Goal: Task Accomplishment & Management: Manage account settings

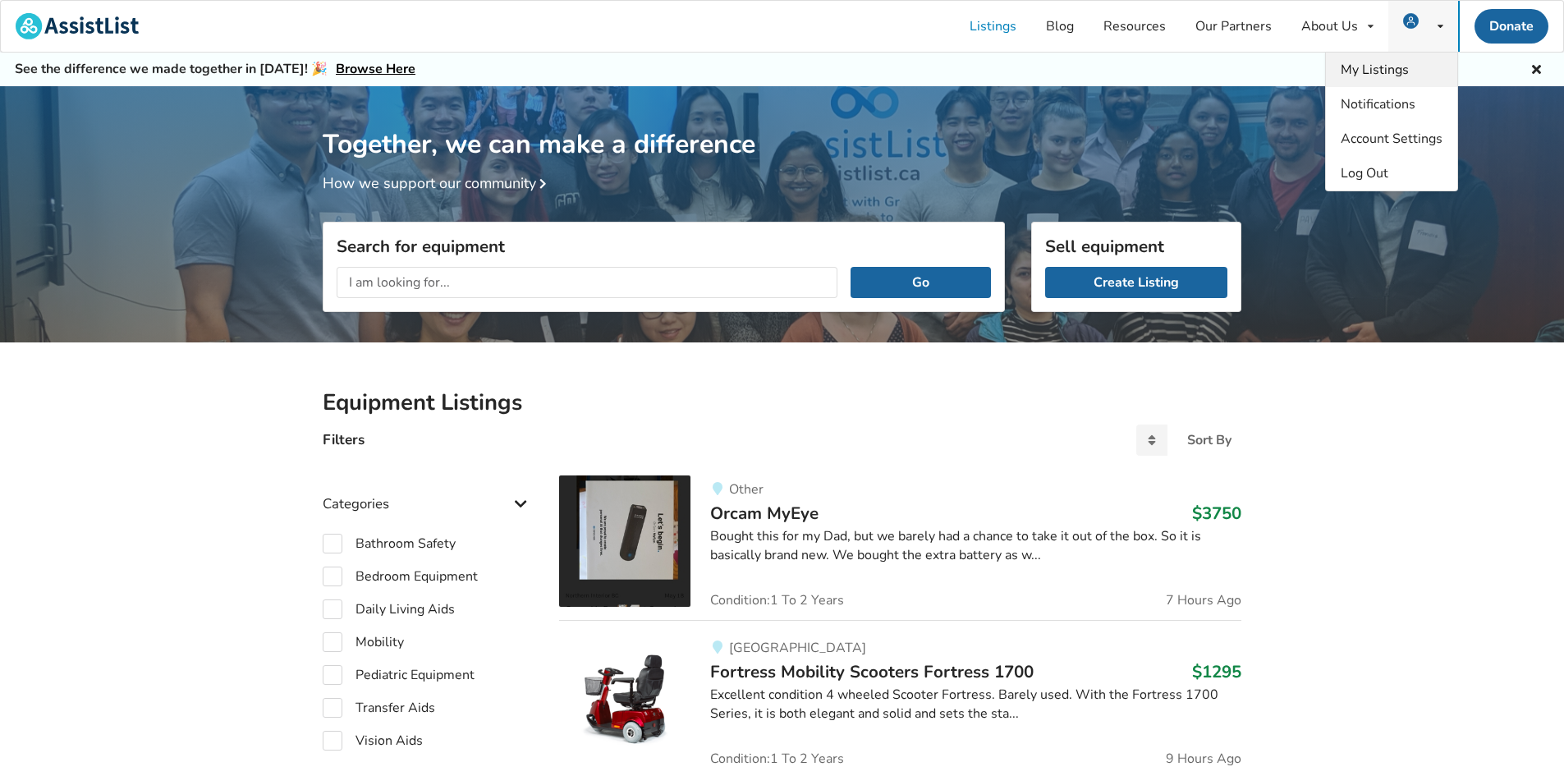
click at [1415, 62] on link "My Listings" at bounding box center [1391, 70] width 131 height 34
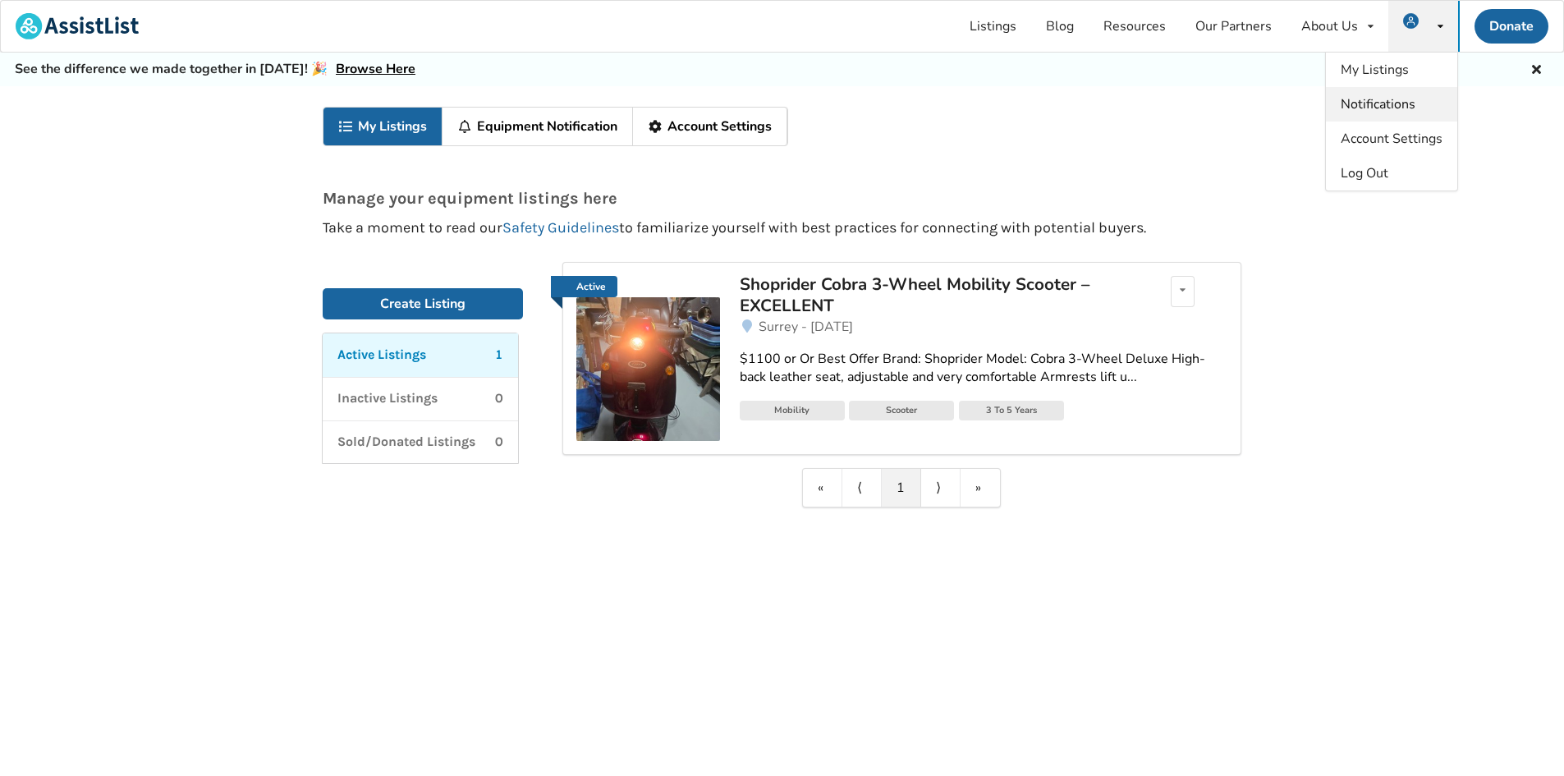
click at [1384, 104] on span "Notifications" at bounding box center [1378, 104] width 75 height 18
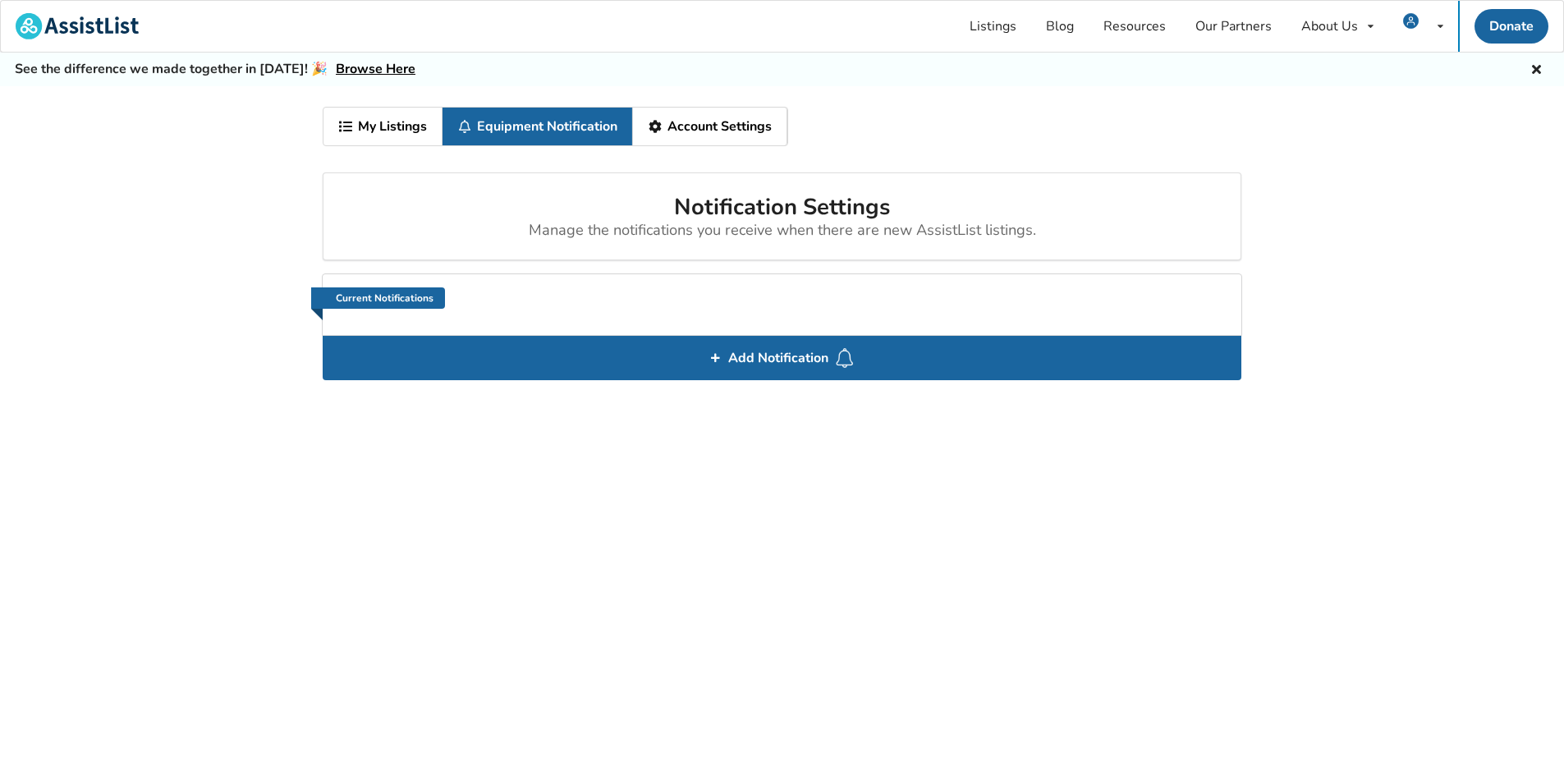
click at [700, 126] on link "Account Settings" at bounding box center [710, 127] width 154 height 38
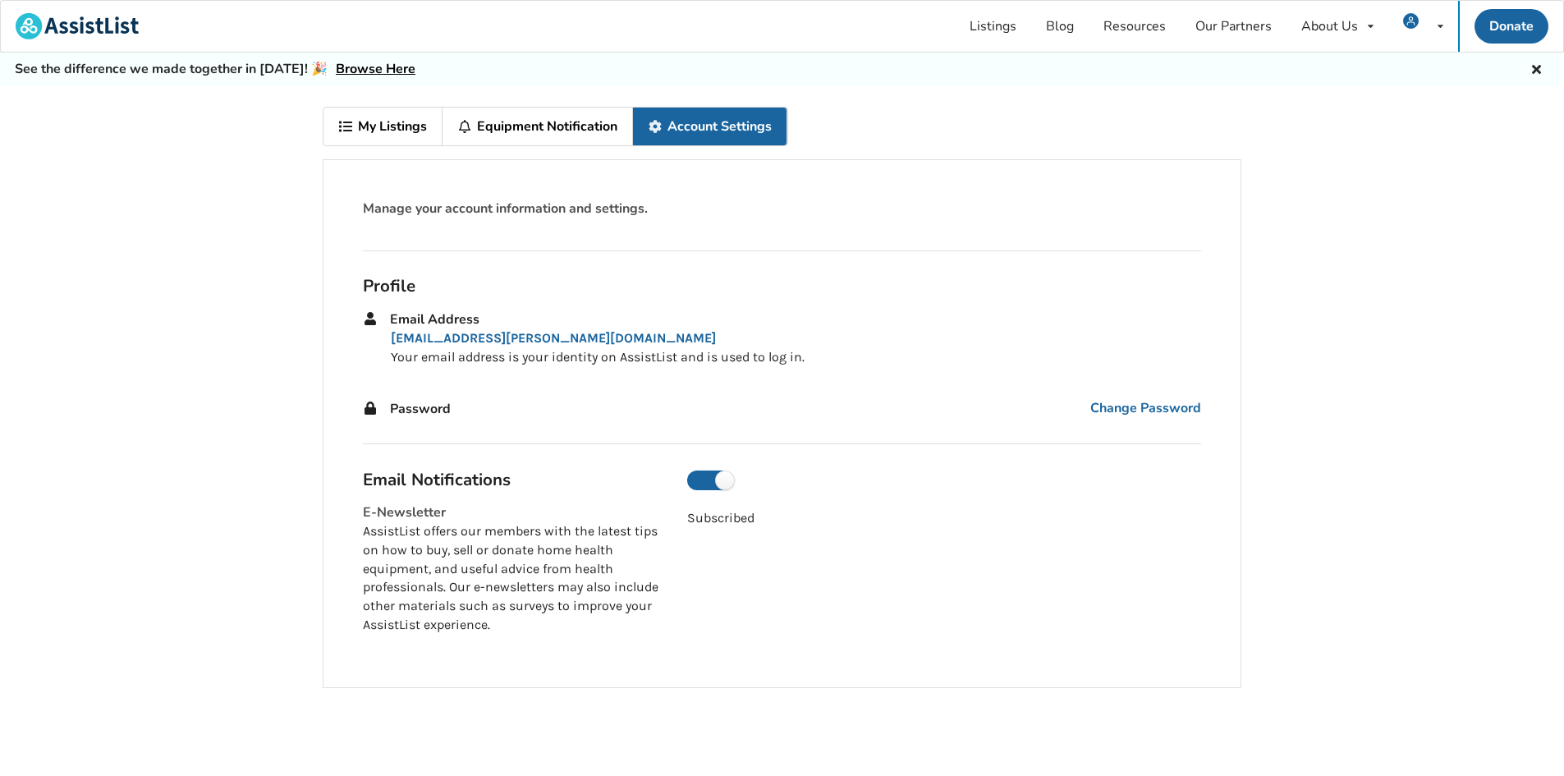
click at [423, 131] on link "My Listings" at bounding box center [382, 127] width 119 height 38
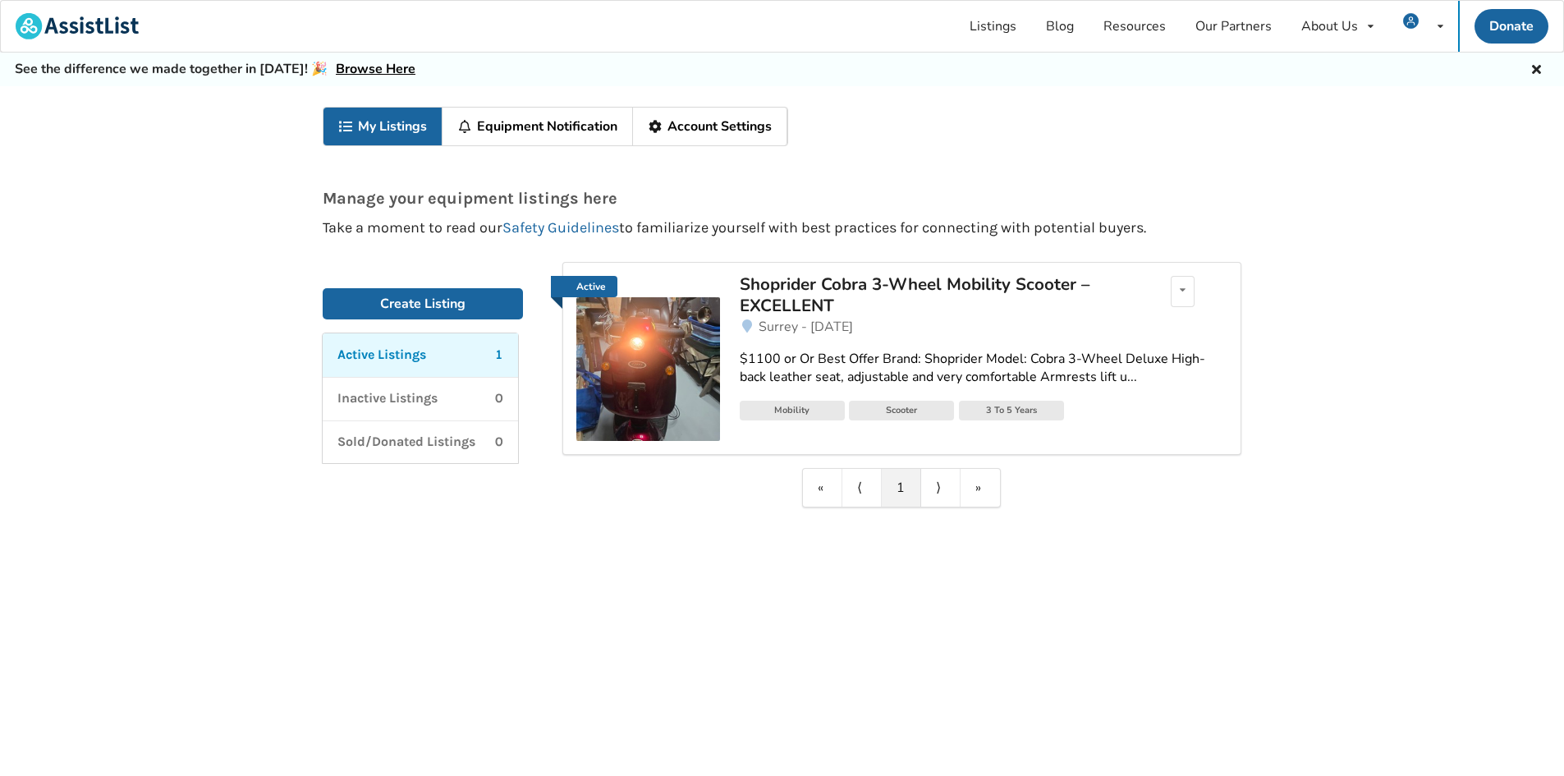
click at [871, 292] on div "Shoprider Cobra 3-Wheel Mobility Scooter – EXCELLENT" at bounding box center [931, 295] width 383 height 44
